Goal: Navigation & Orientation: Find specific page/section

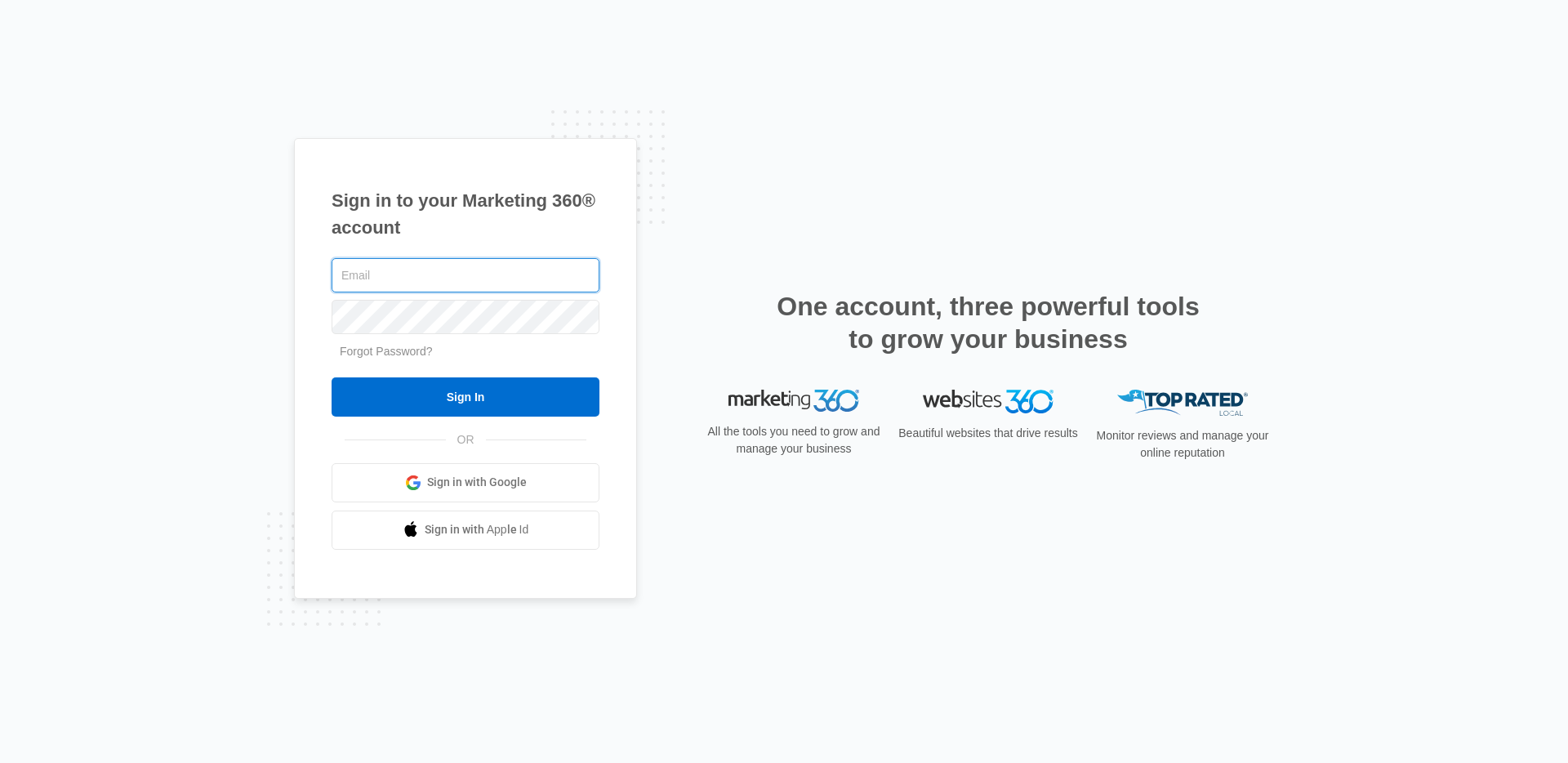
type input "[EMAIL_ADDRESS][DOMAIN_NAME]"
click at [331, 377] on input "Sign In" at bounding box center [465, 397] width 268 height 40
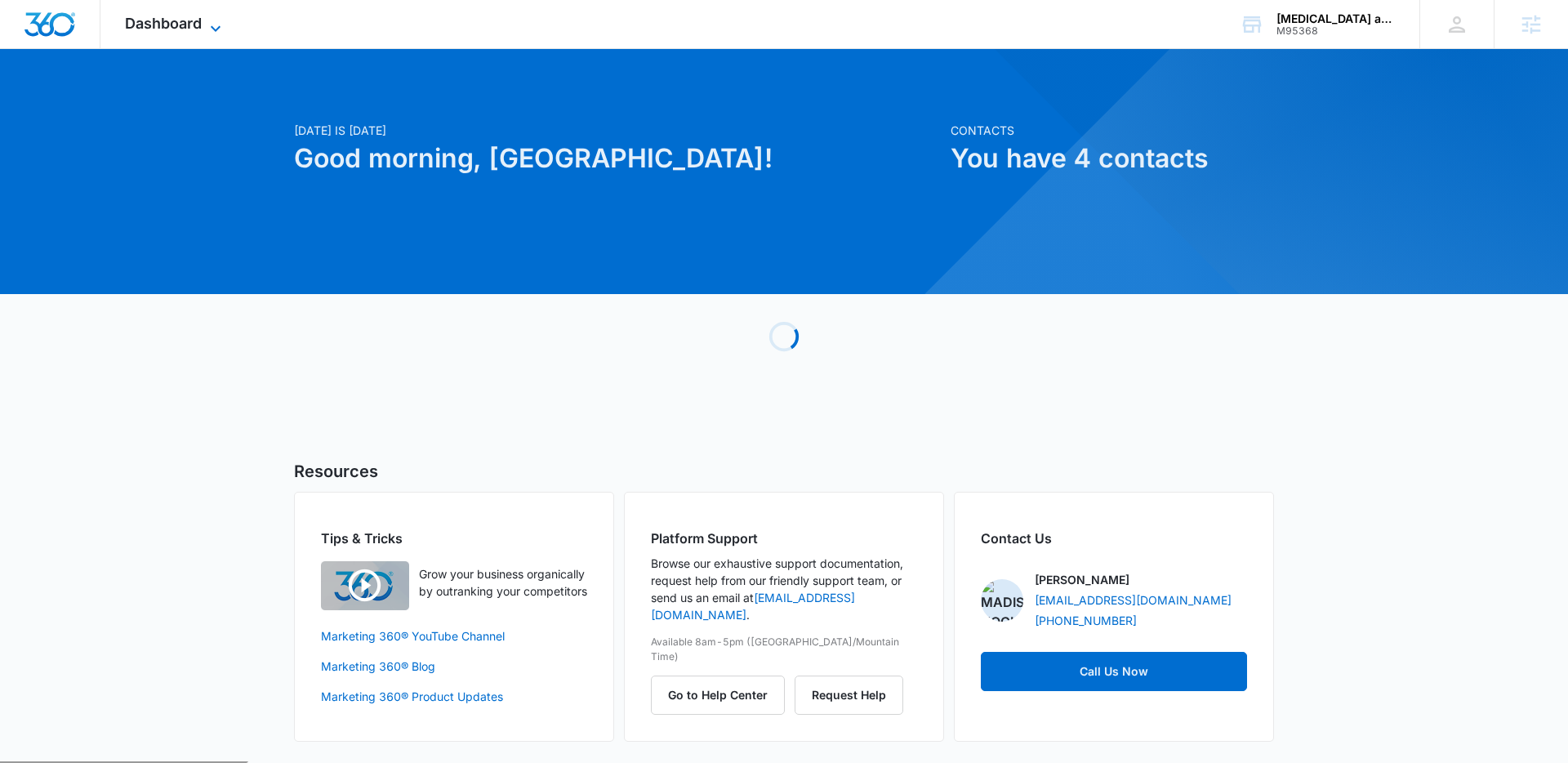
click at [179, 18] on span "Dashboard" at bounding box center [163, 23] width 76 height 17
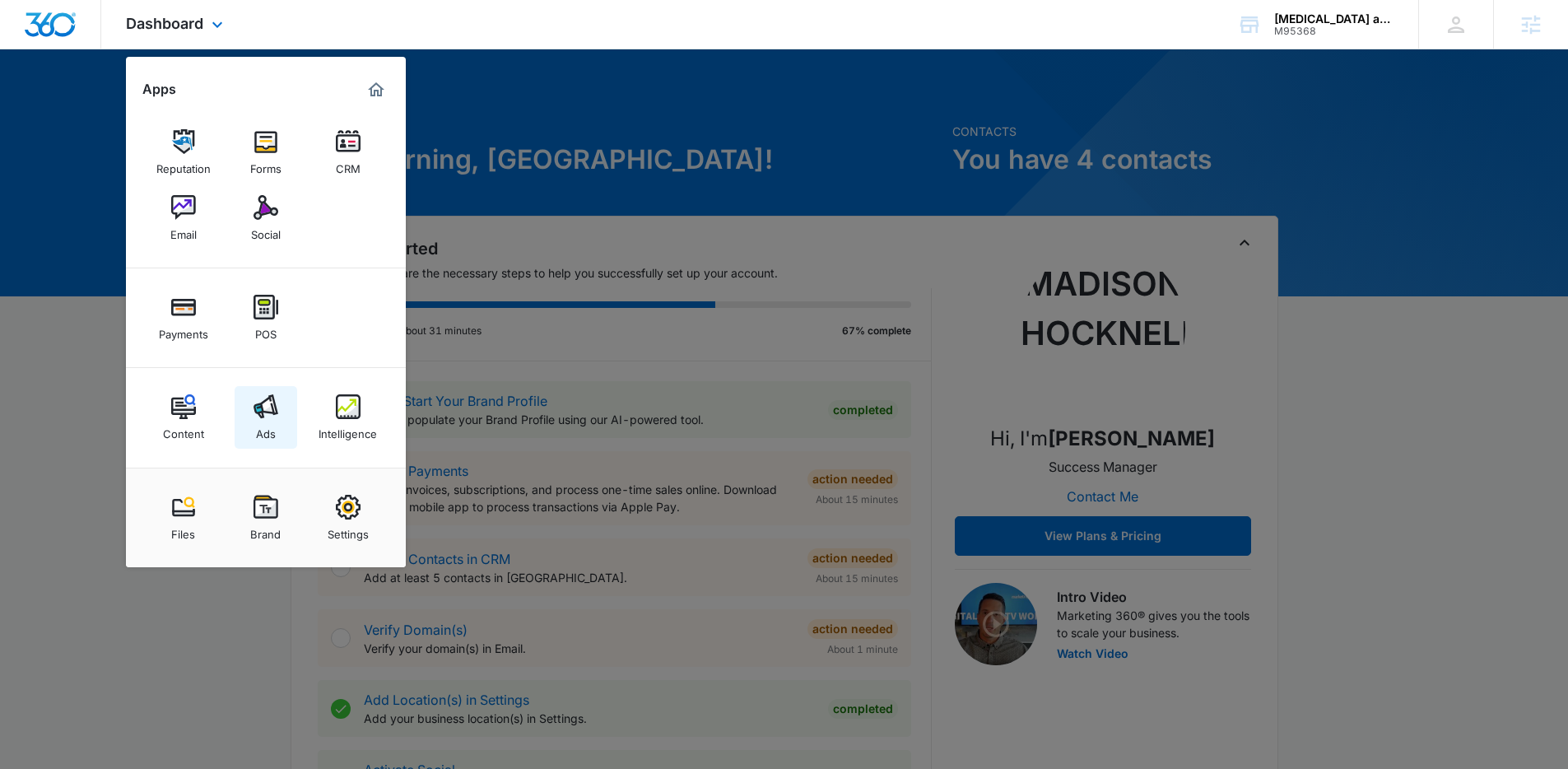
click at [266, 426] on div "Ads" at bounding box center [265, 429] width 19 height 21
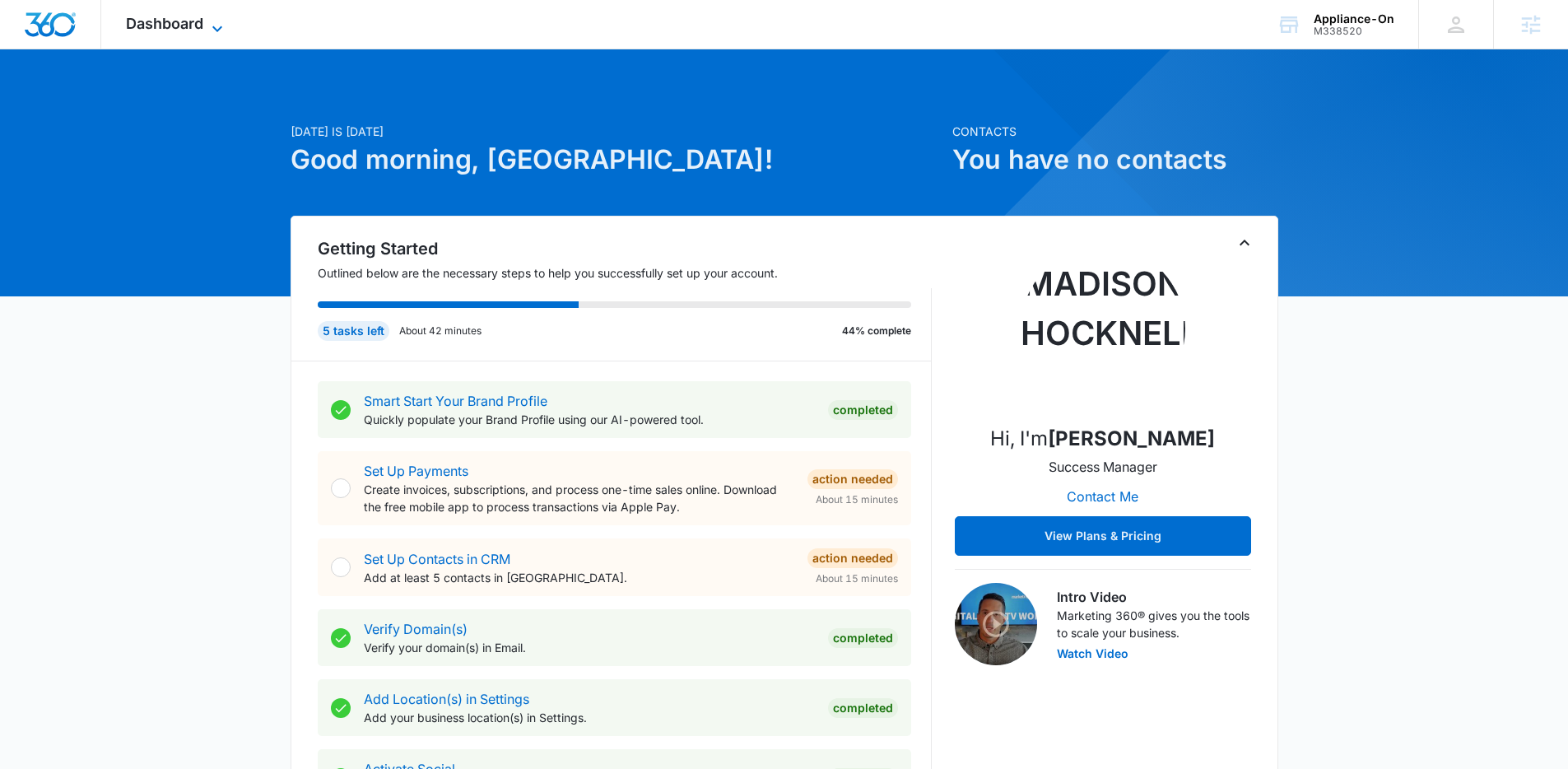
click at [209, 32] on icon at bounding box center [217, 28] width 19 height 19
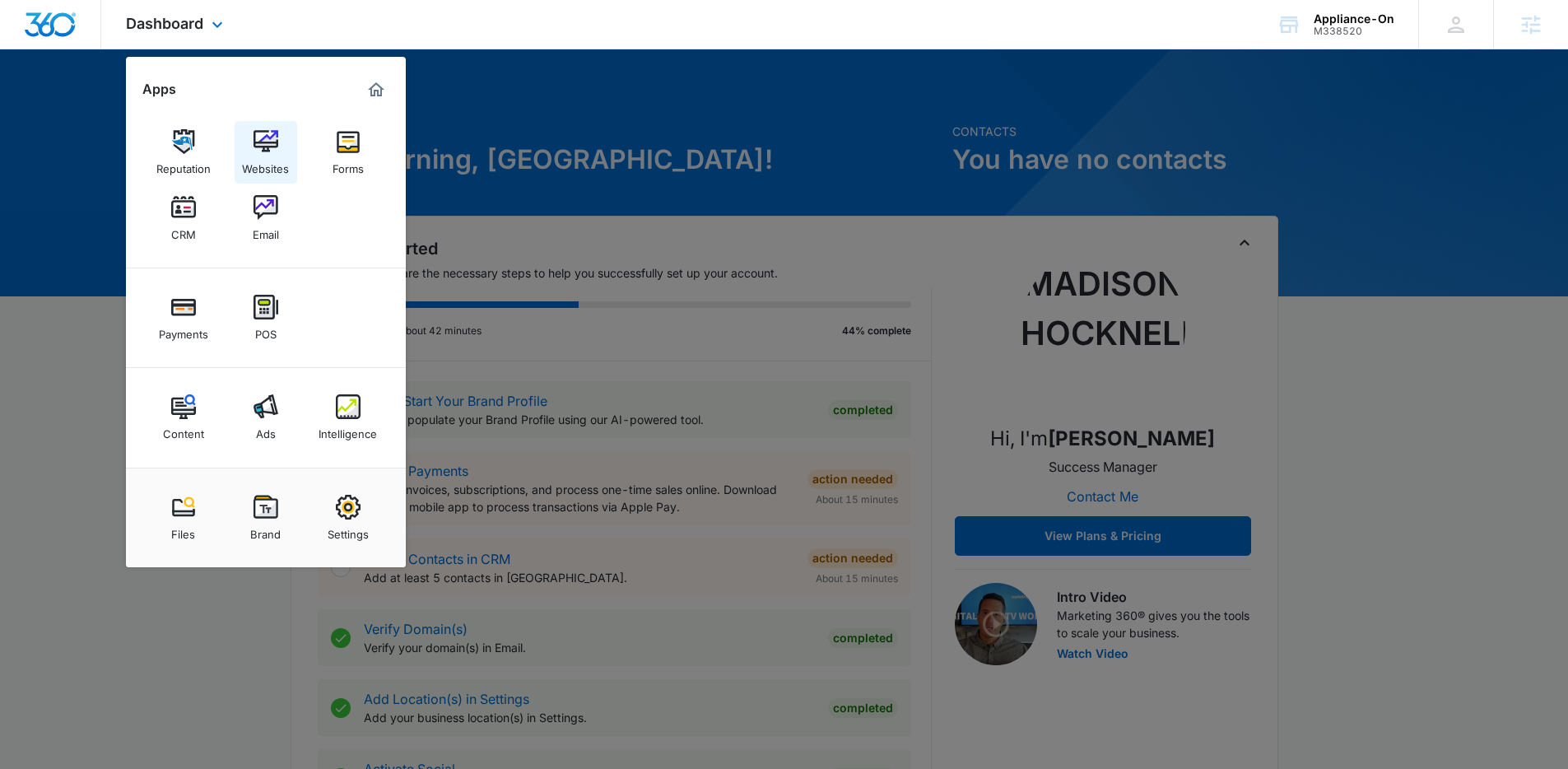
click at [247, 160] on div "Websites" at bounding box center [265, 164] width 47 height 21
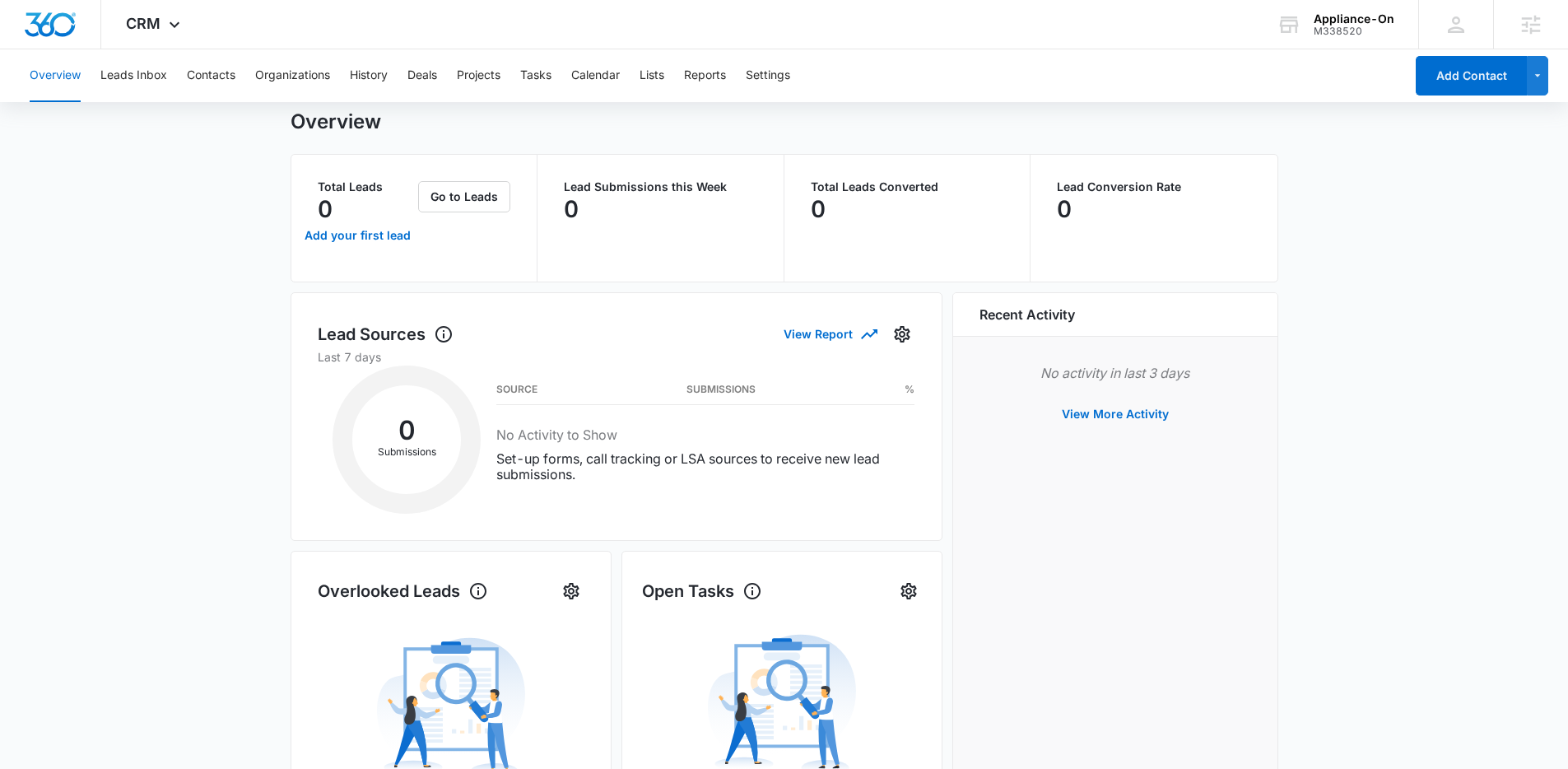
scroll to position [62, 0]
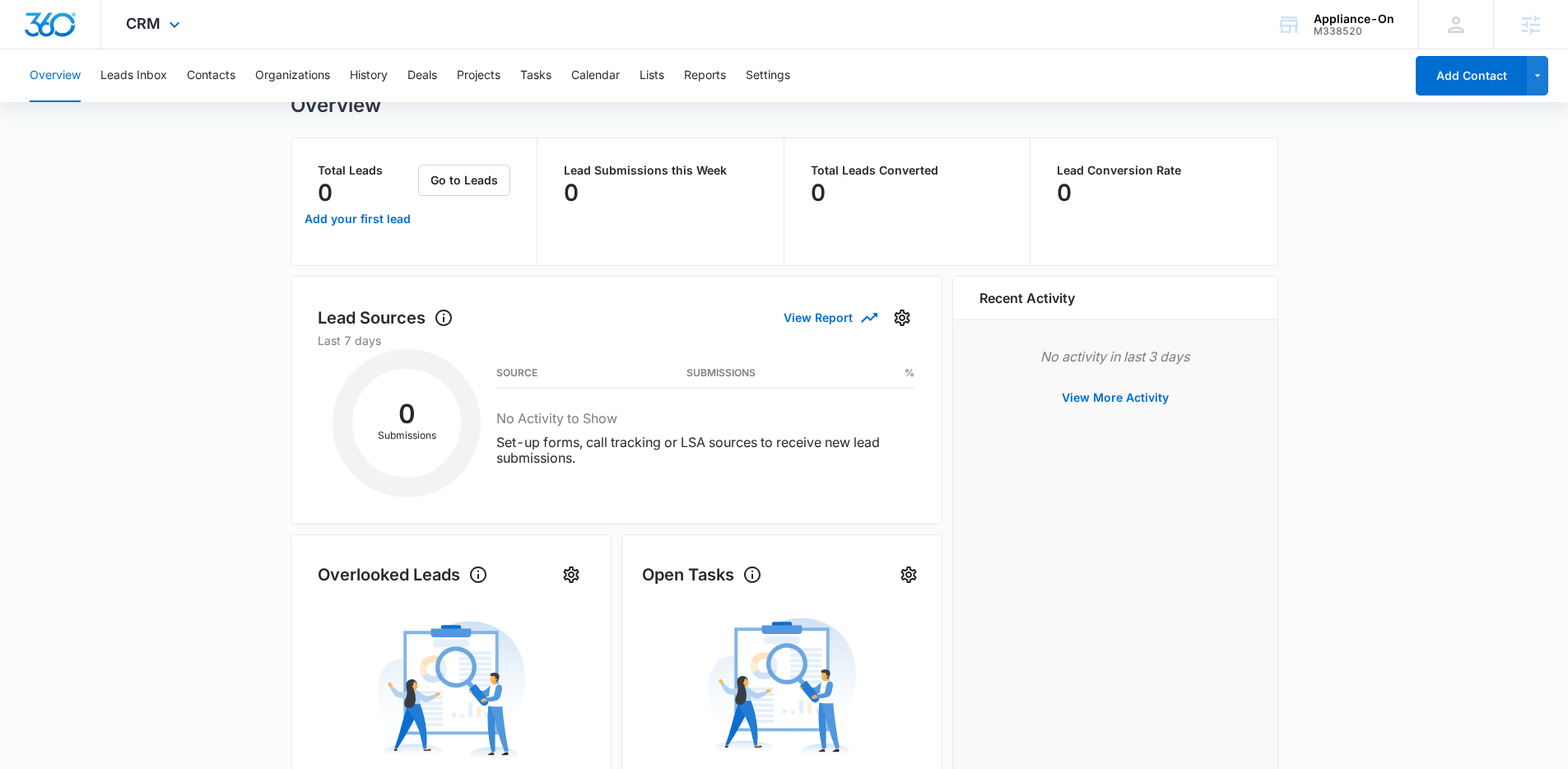
click at [194, 32] on div "CRM Apps Reputation Websites Forms CRM Email Payments POS Content Ads Intellige…" at bounding box center [155, 24] width 108 height 48
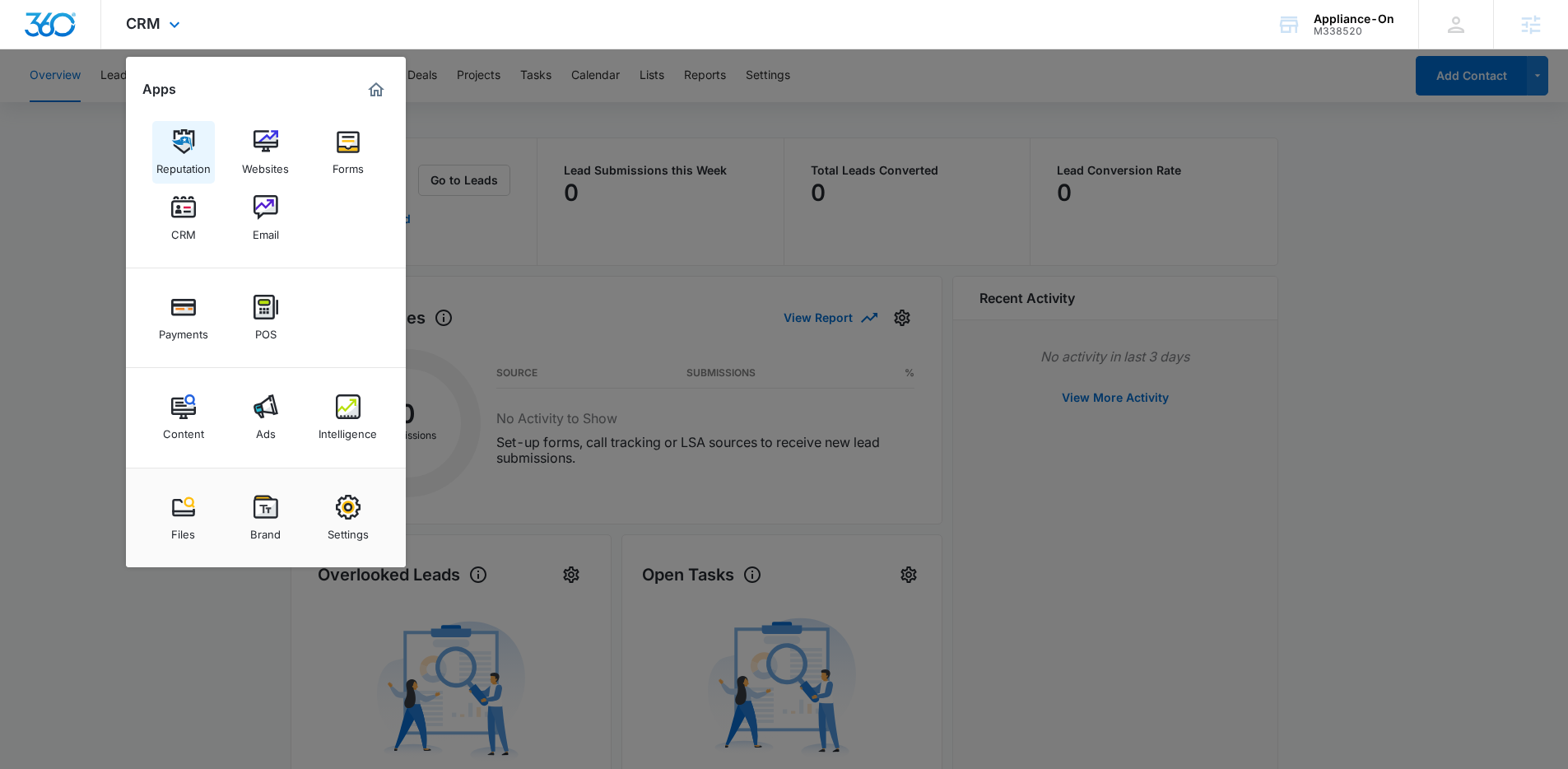
click at [172, 135] on img at bounding box center [184, 141] width 25 height 25
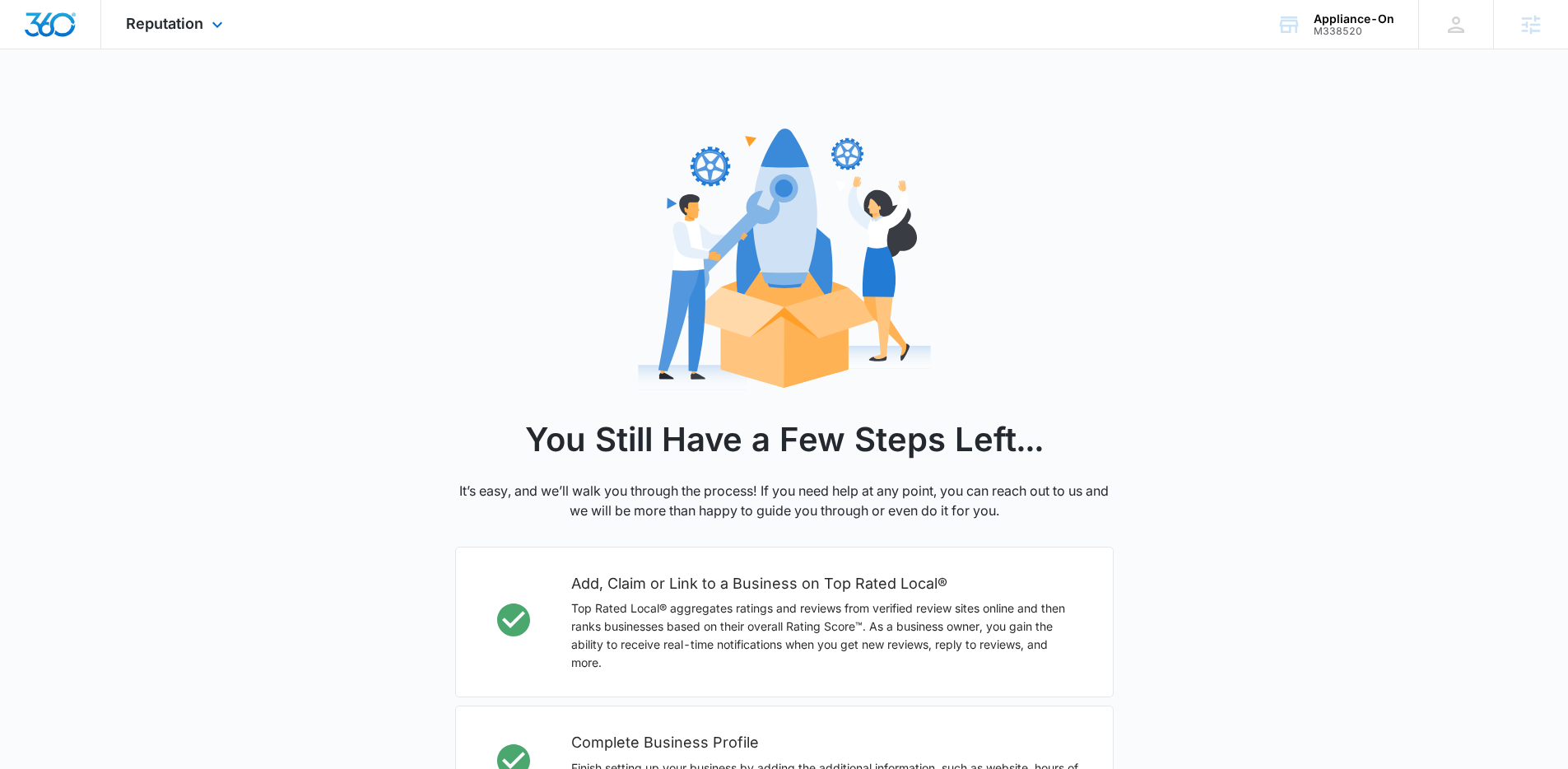
click at [152, 35] on div "Reputation Apps Reputation Websites Forms CRM Email Payments POS Content Ads In…" at bounding box center [176, 24] width 150 height 48
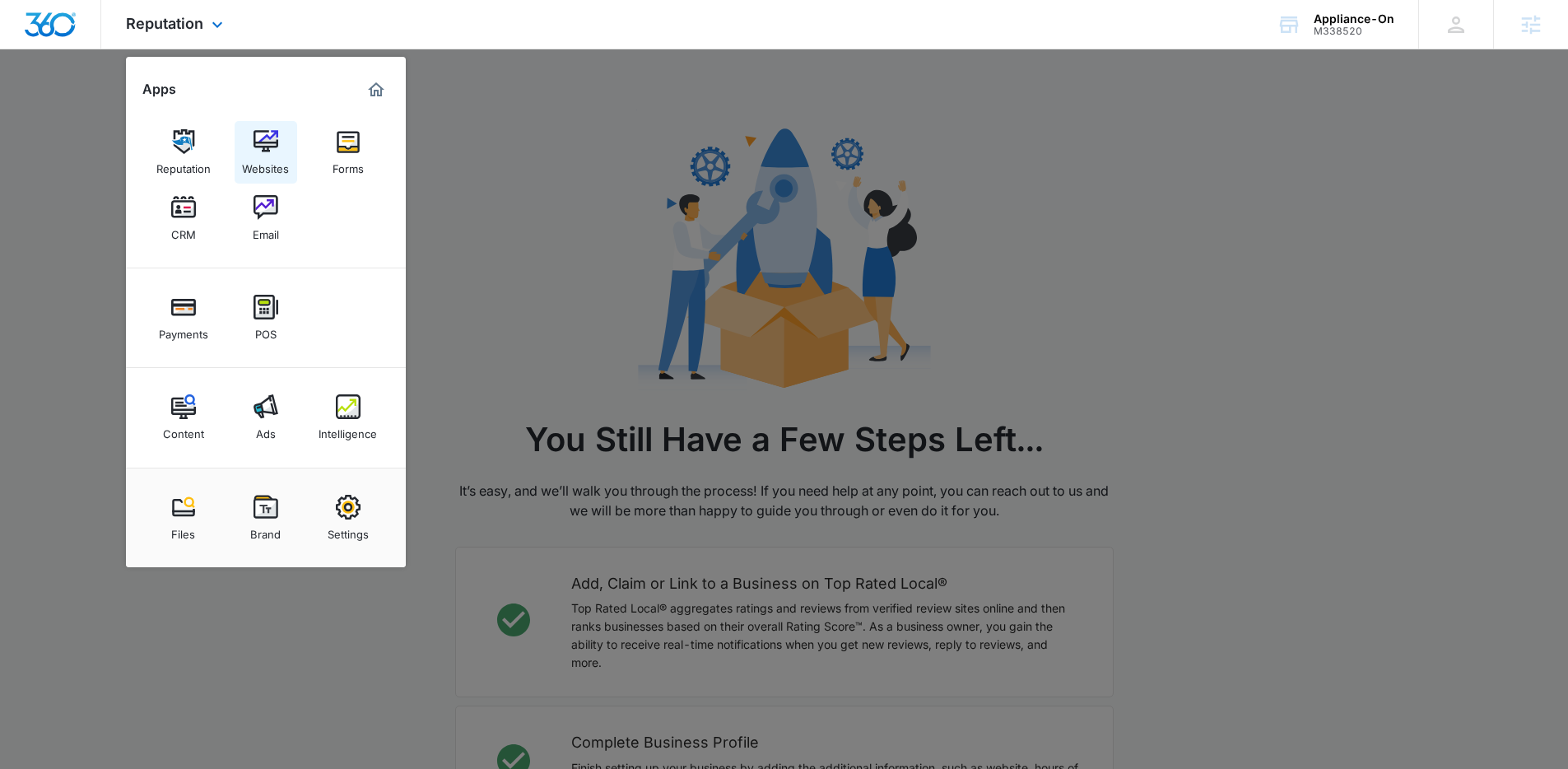
click at [272, 155] on div "Websites" at bounding box center [265, 164] width 47 height 21
